Goal: Task Accomplishment & Management: Manage account settings

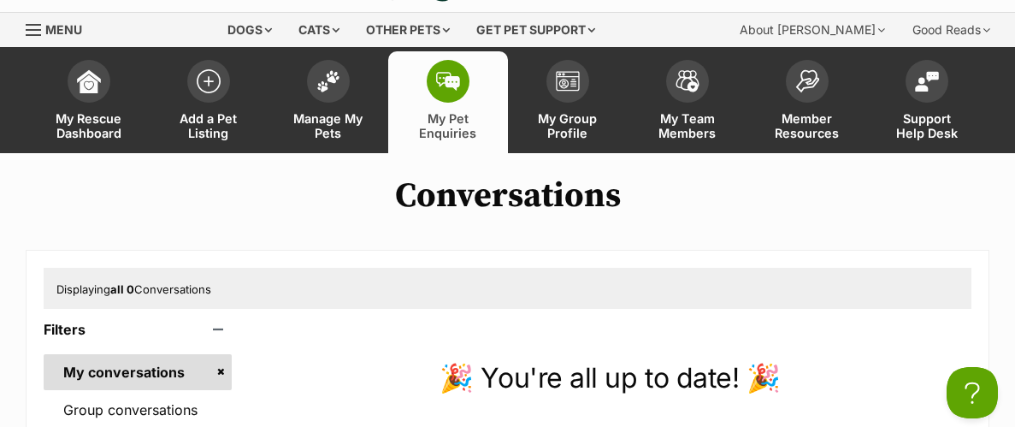
scroll to position [49, 0]
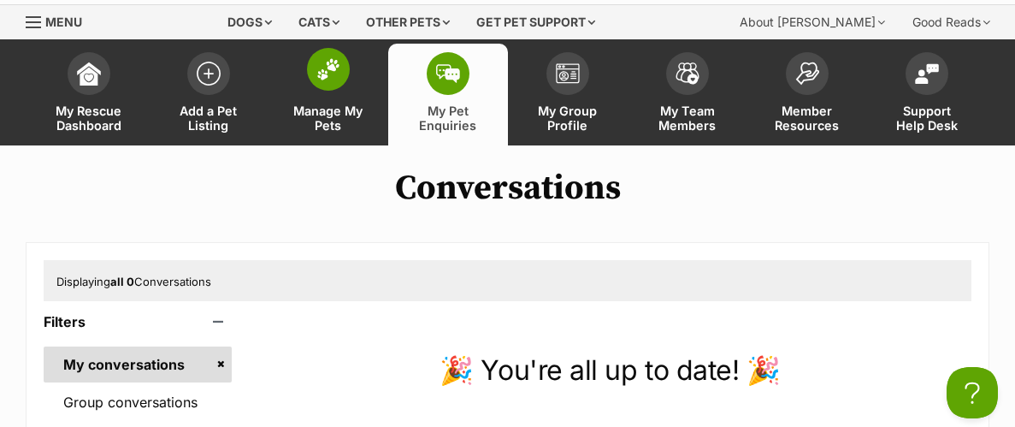
click at [317, 115] on span "Manage My Pets" at bounding box center [328, 117] width 77 height 29
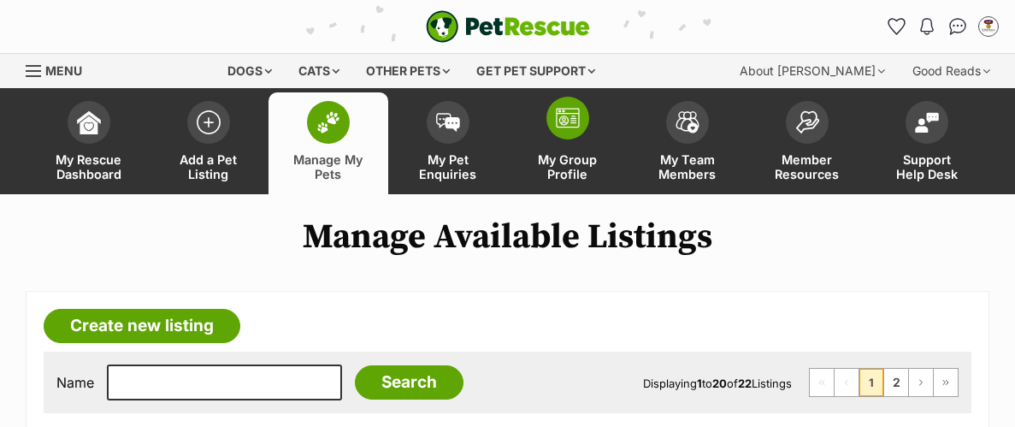
click at [559, 157] on span "My Group Profile" at bounding box center [567, 166] width 77 height 29
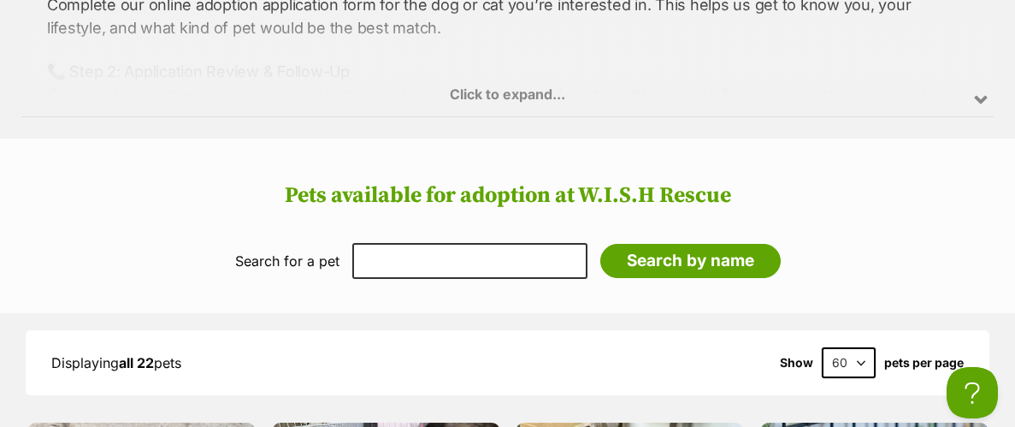
scroll to position [2017, 0]
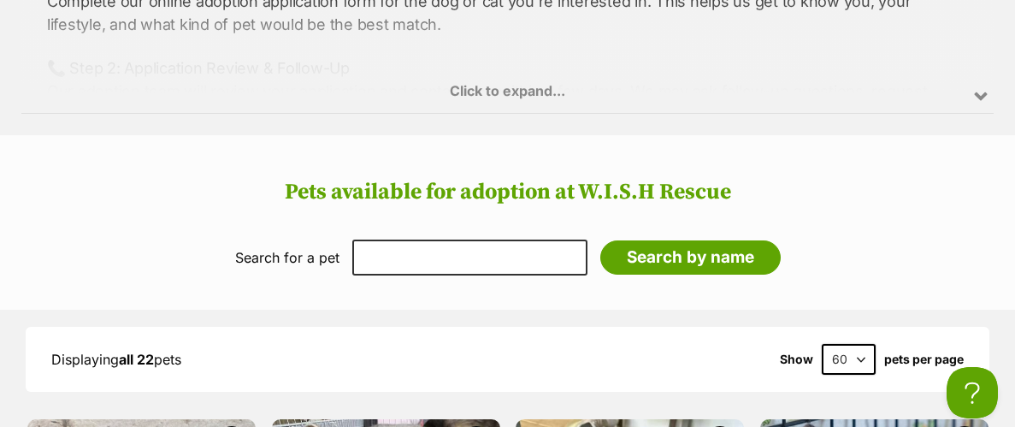
click at [531, 92] on div "Click to expand..." at bounding box center [507, 46] width 972 height 133
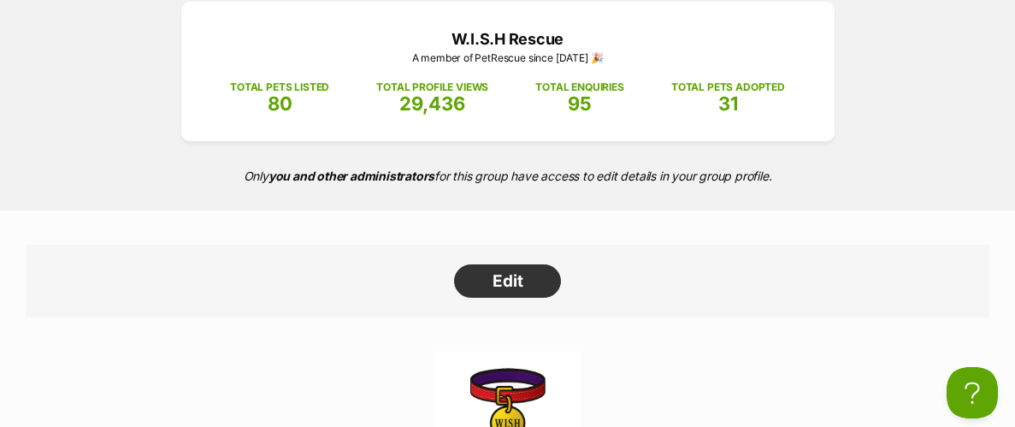
scroll to position [222, 0]
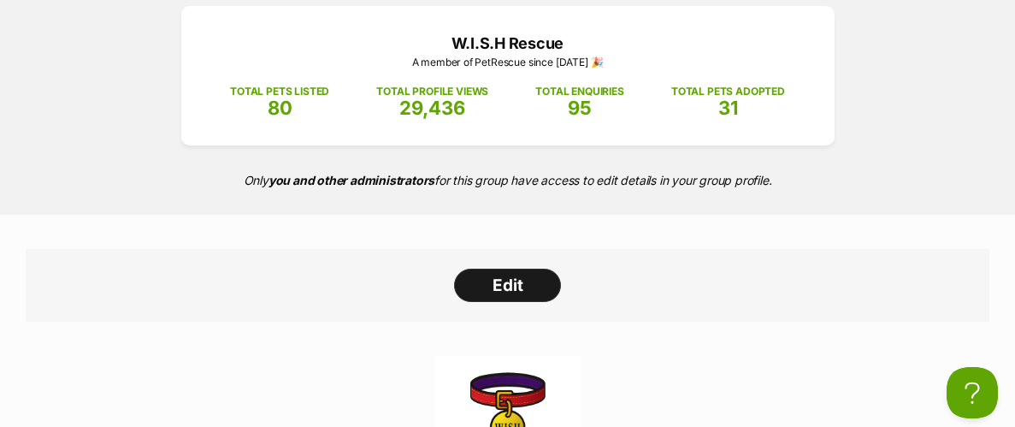
click at [481, 287] on link "Edit" at bounding box center [507, 286] width 107 height 34
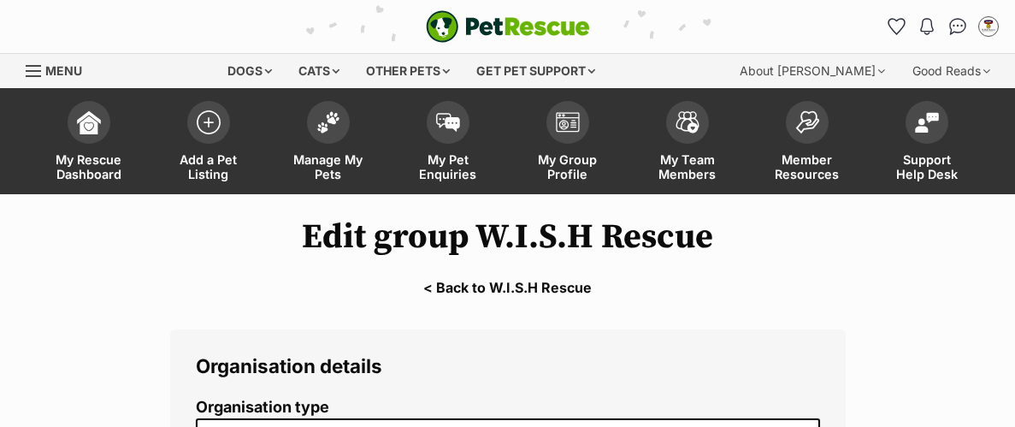
select select "rescue group"
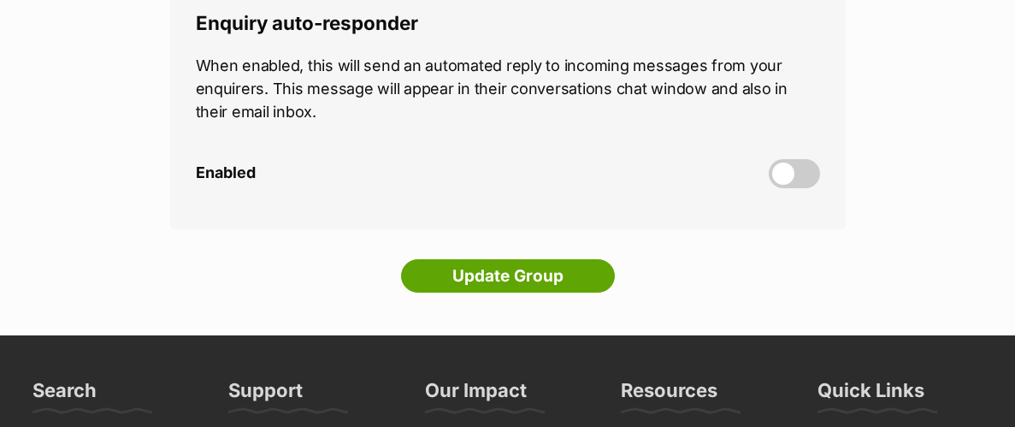
scroll to position [4806, 0]
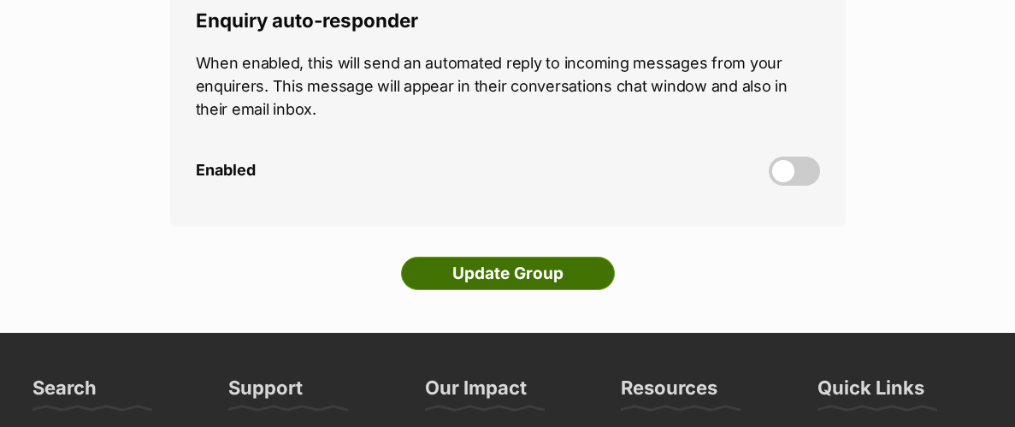
click at [477, 257] on input "Update Group" at bounding box center [508, 274] width 214 height 34
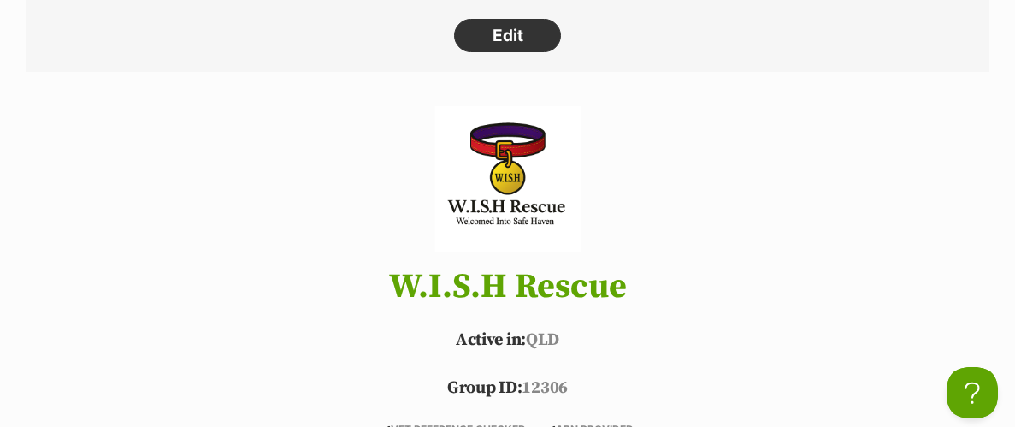
scroll to position [469, 0]
